Goal: Task Accomplishment & Management: Manage account settings

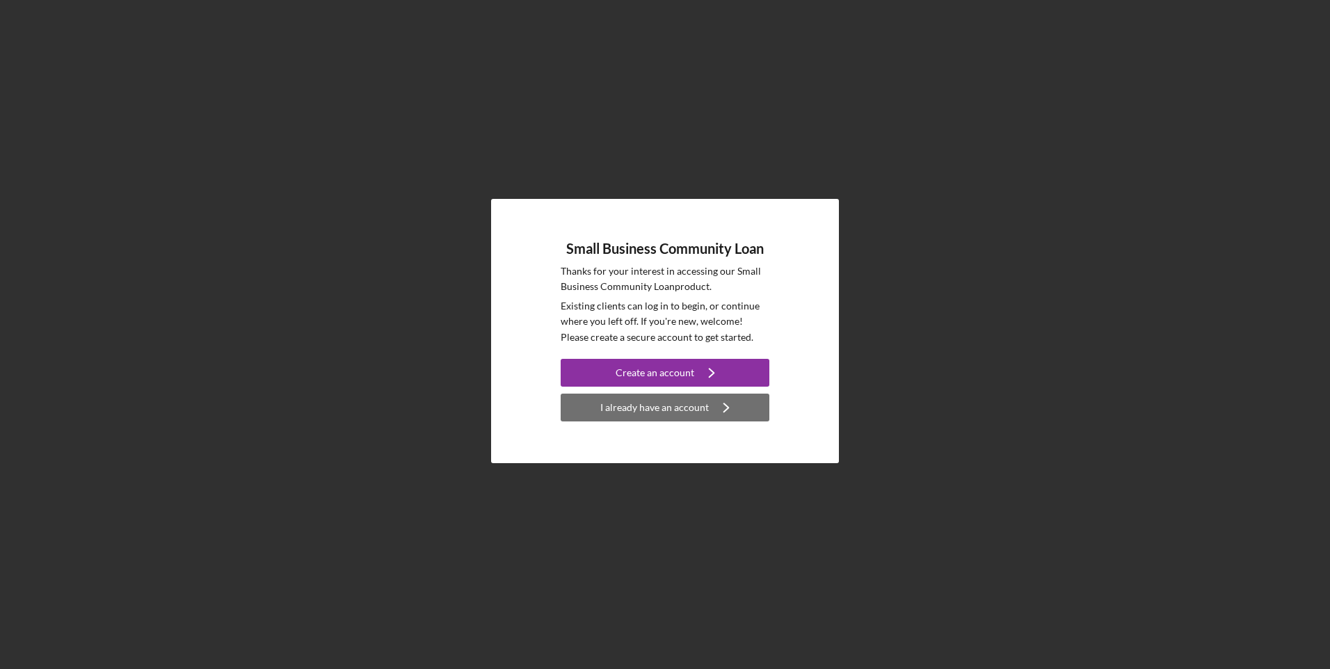
click at [641, 418] on div "I already have an account" at bounding box center [654, 408] width 108 height 28
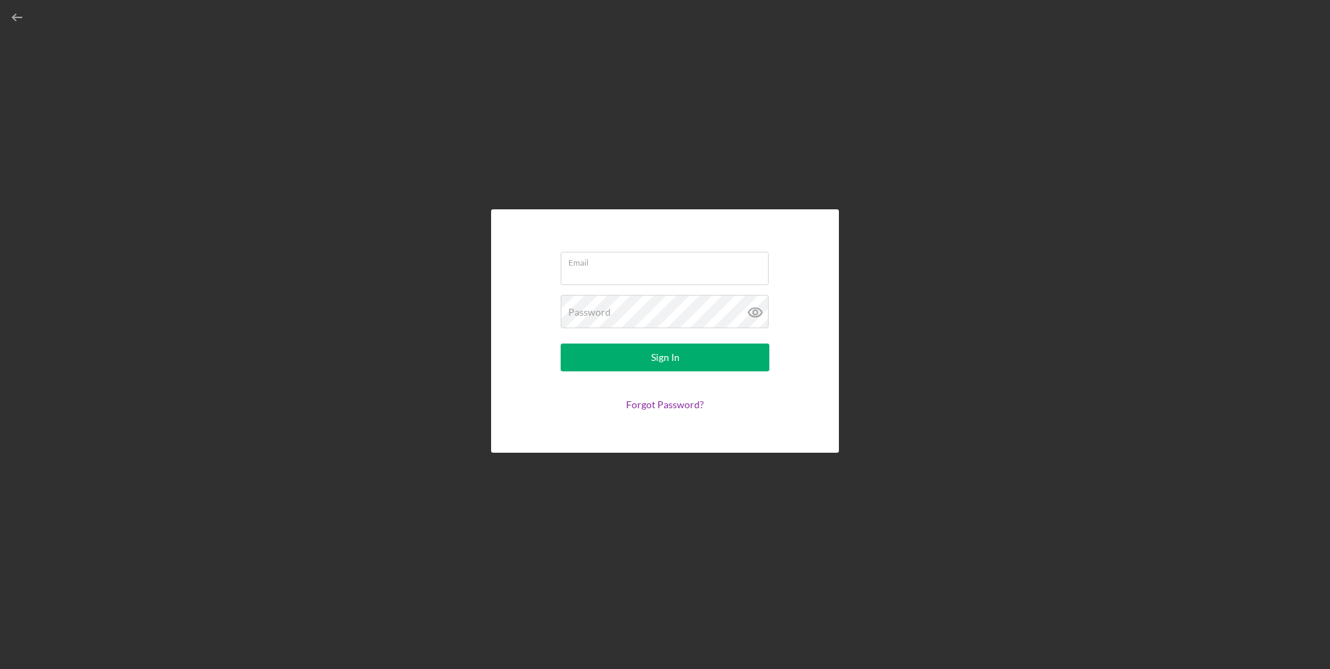
type input "[EMAIL_ADDRESS][DOMAIN_NAME]"
click at [672, 357] on div "Sign In" at bounding box center [665, 358] width 29 height 28
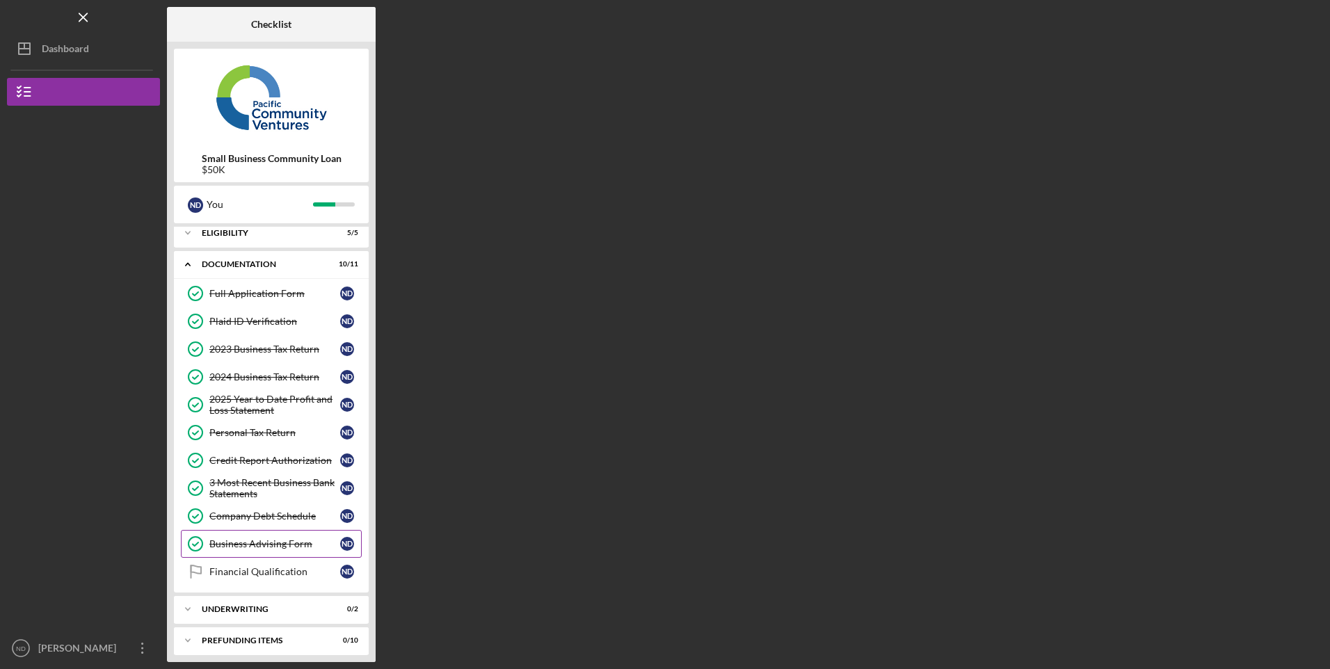
scroll to position [14, 0]
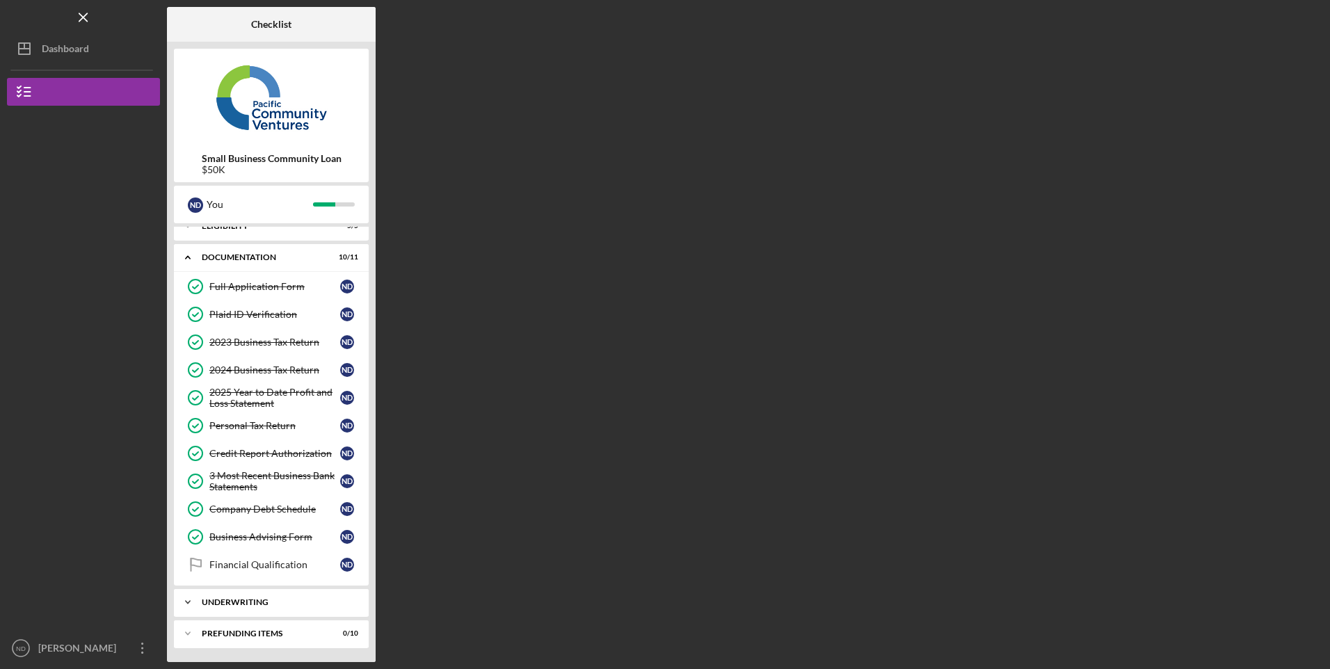
click at [270, 599] on div "Underwriting" at bounding box center [277, 602] width 150 height 8
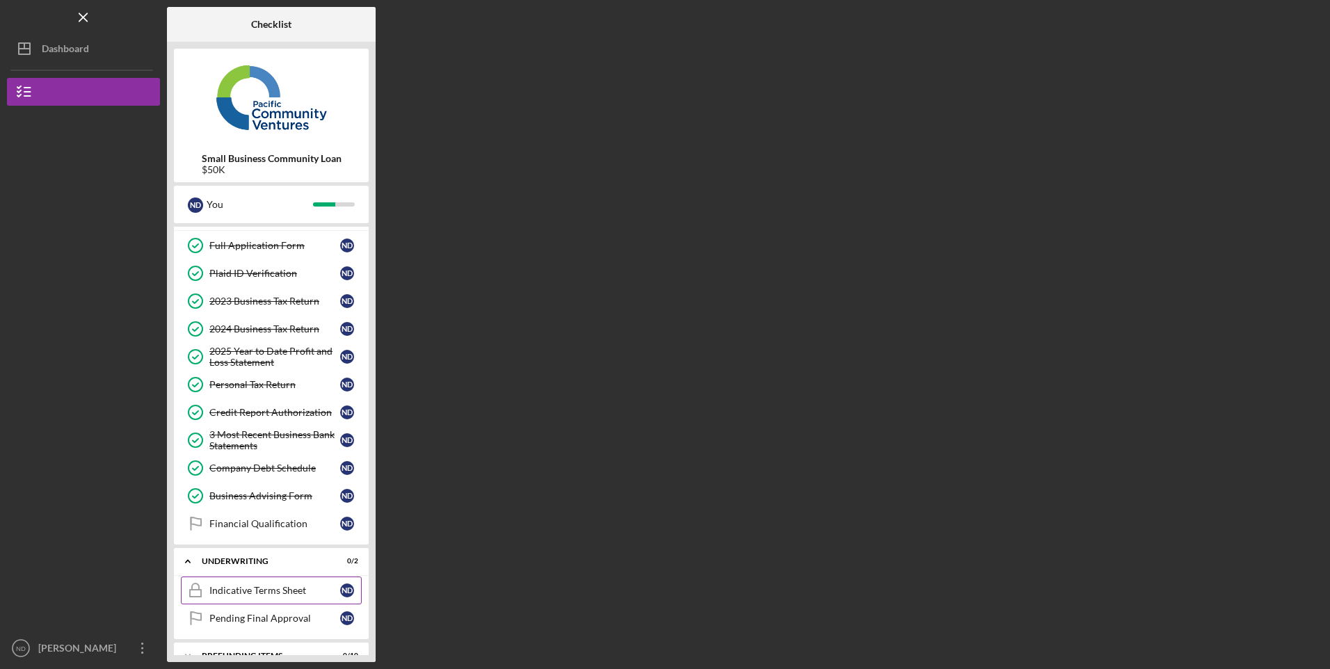
scroll to position [77, 0]
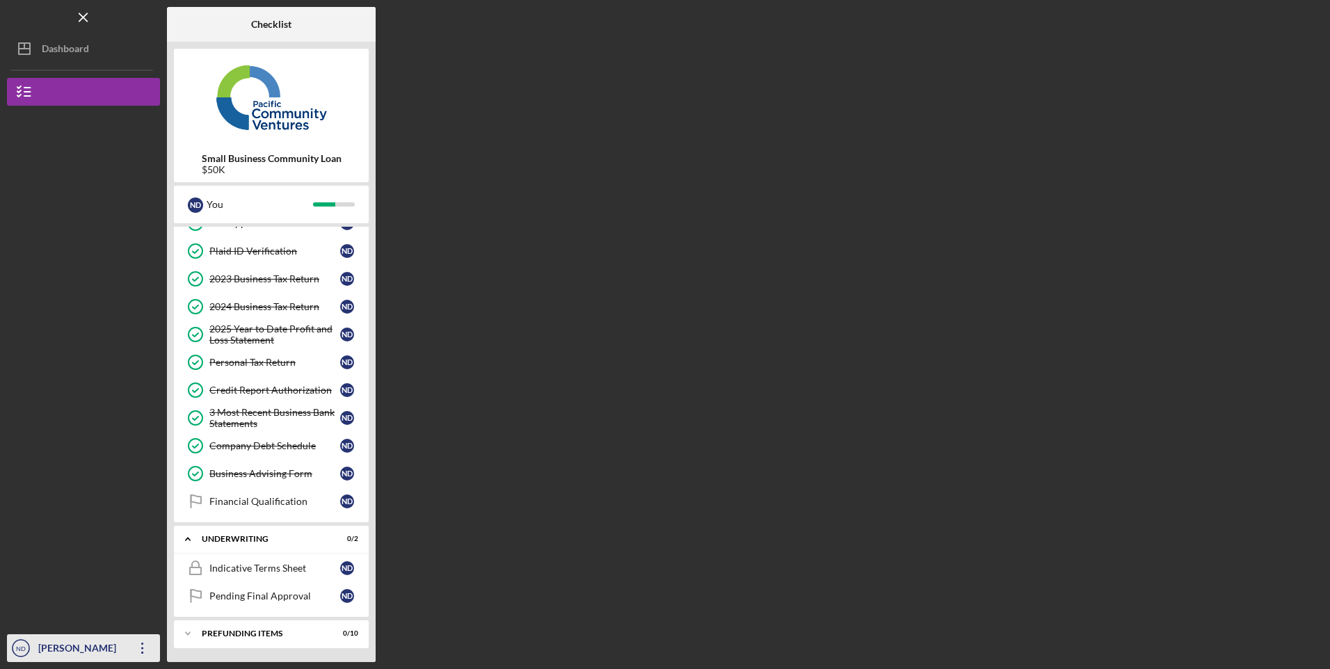
click at [72, 645] on div "[PERSON_NAME]" at bounding box center [80, 649] width 90 height 31
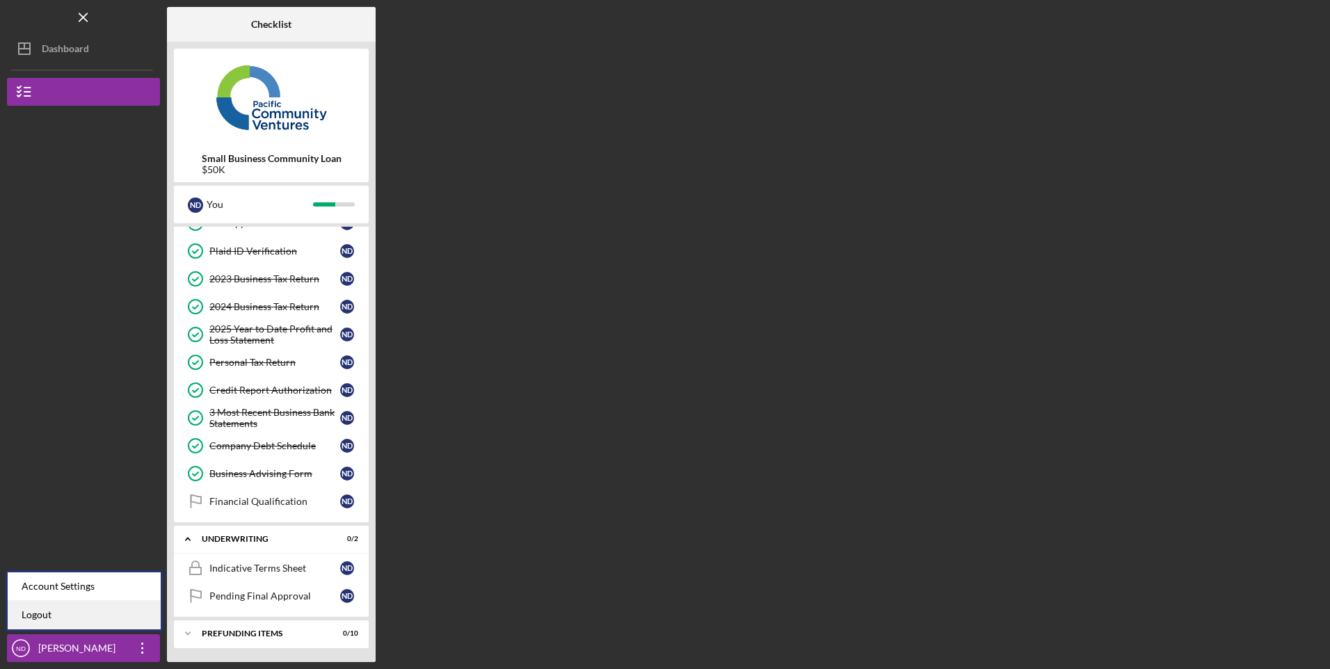
click at [49, 615] on link "Logout" at bounding box center [84, 615] width 153 height 29
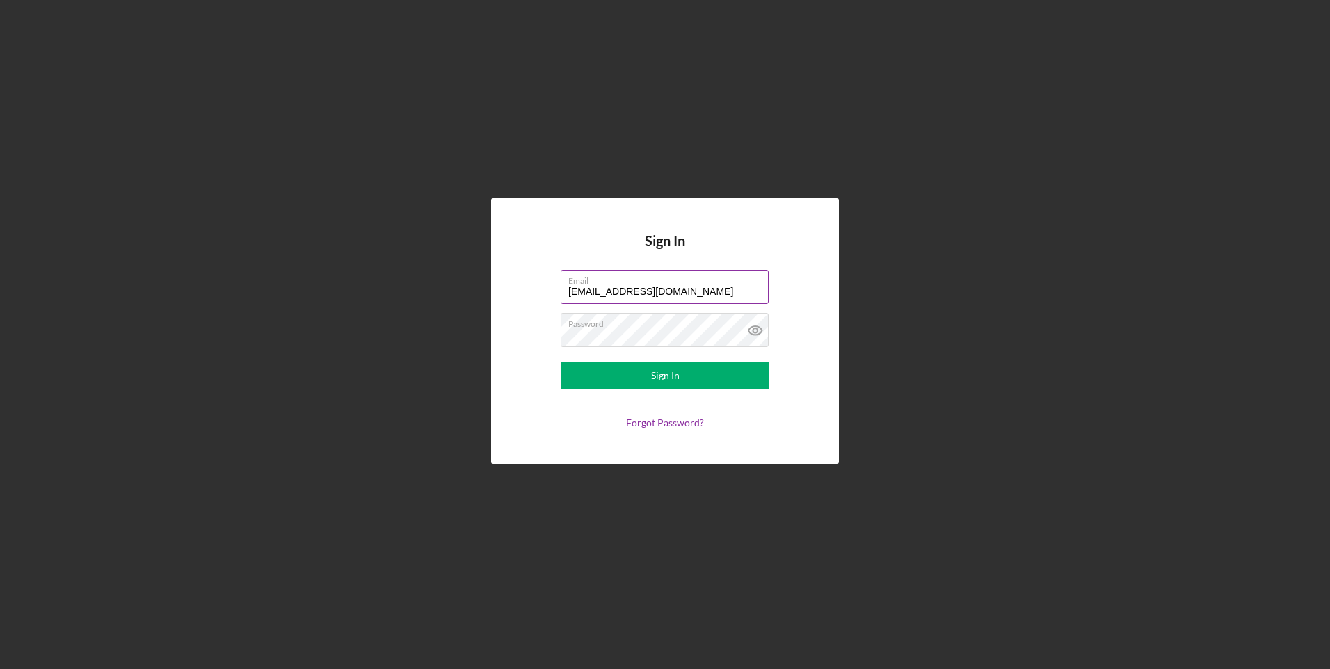
click at [635, 293] on input "[EMAIL_ADDRESS][DOMAIN_NAME]" at bounding box center [665, 286] width 208 height 33
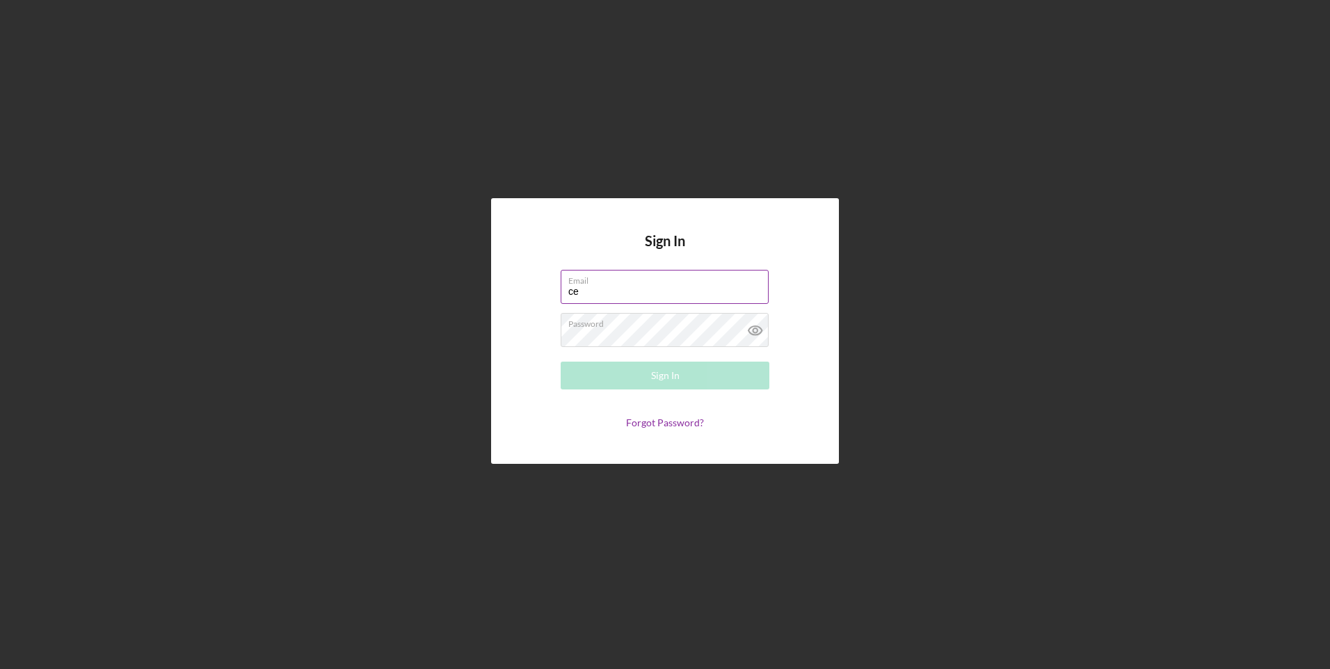
type input "[EMAIL_ADDRESS][DOMAIN_NAME]"
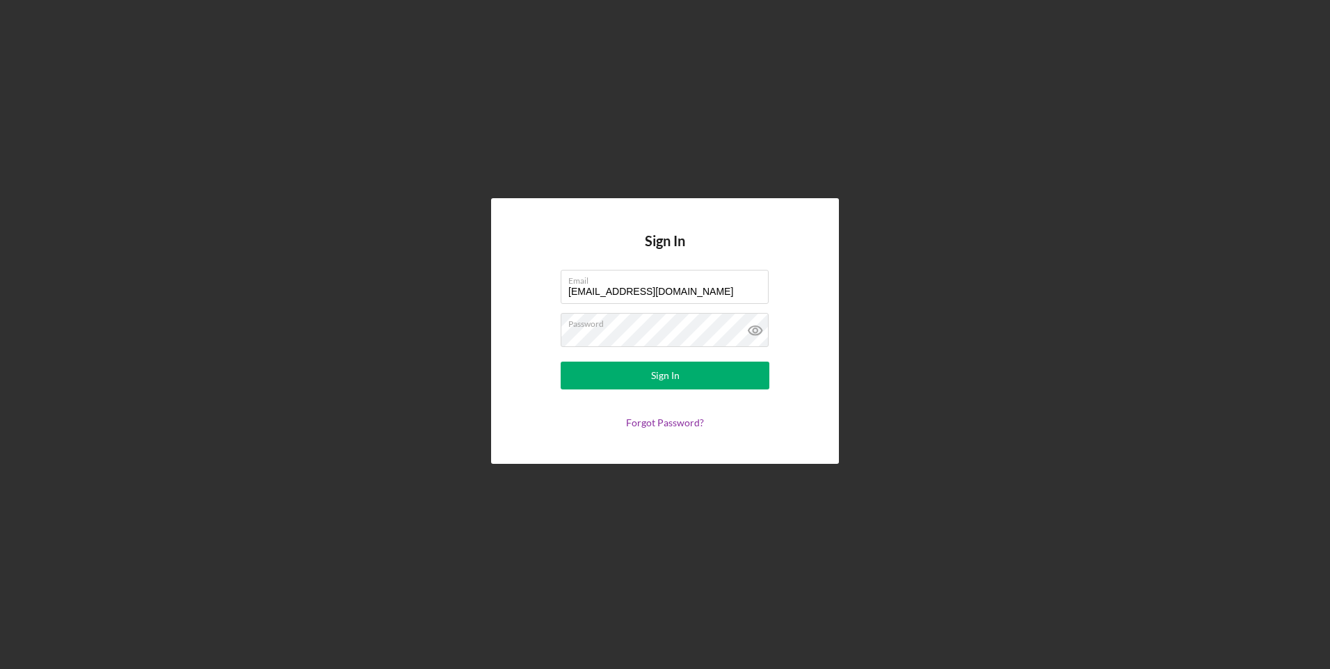
drag, startPoint x: 639, startPoint y: 373, endPoint x: 889, endPoint y: 310, distance: 258.2
click at [639, 374] on button "Sign In" at bounding box center [665, 376] width 209 height 28
